Goal: Complete application form

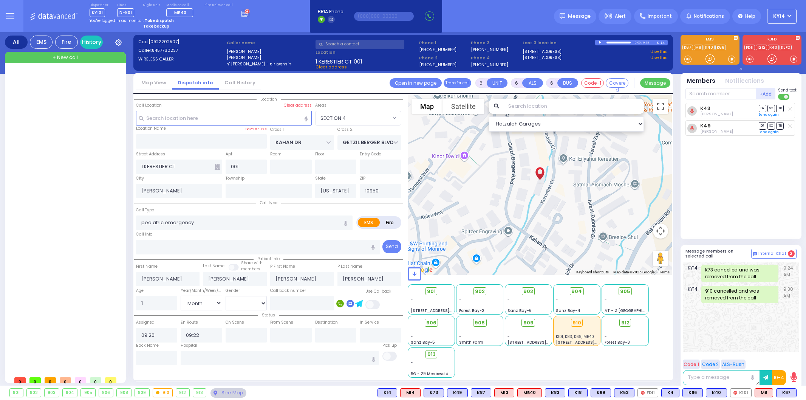
select select "SECTION 4"
select select "Month"
select select "[DEMOGRAPHIC_DATA]"
